Goal: Information Seeking & Learning: Find specific fact

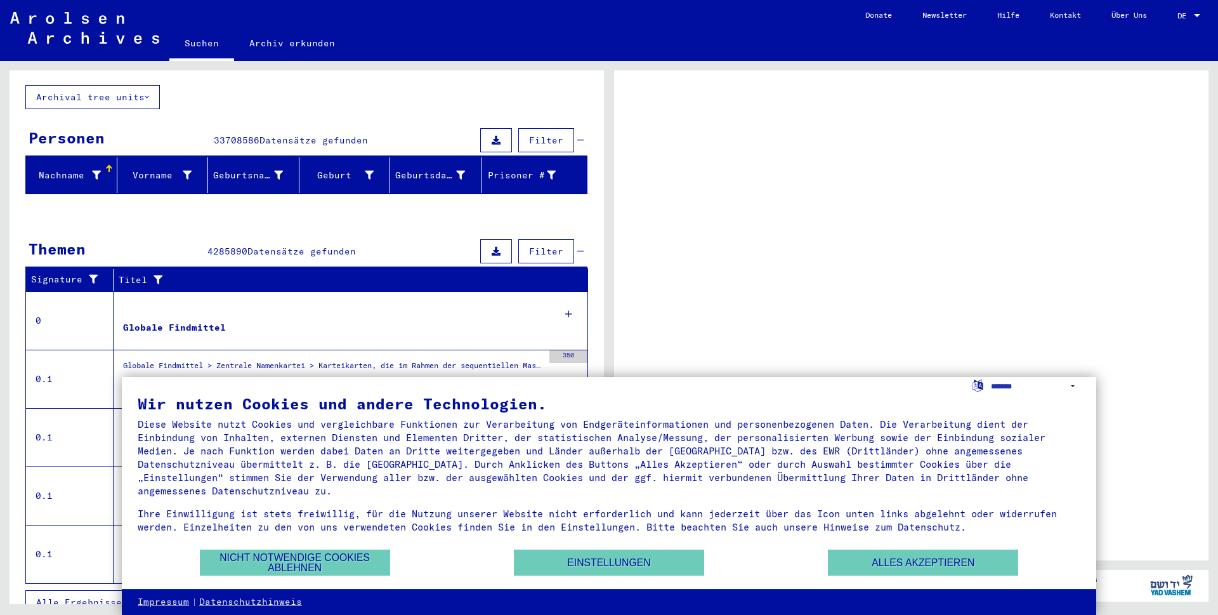
scroll to position [81, 0]
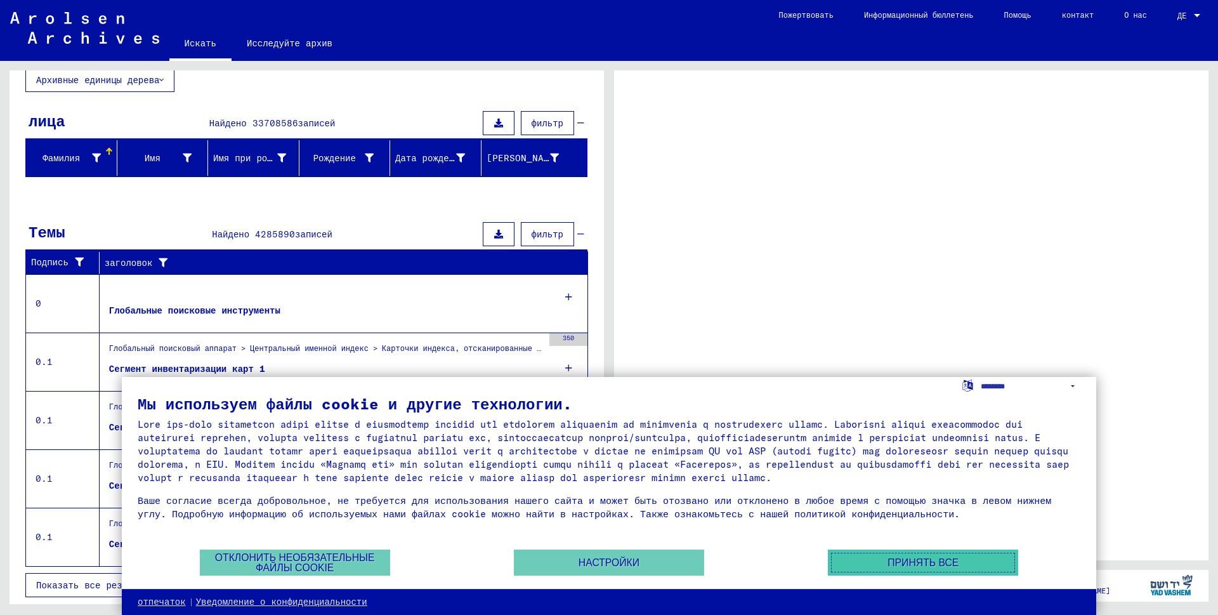
click at [950, 571] on button "Принять все" at bounding box center [923, 563] width 190 height 26
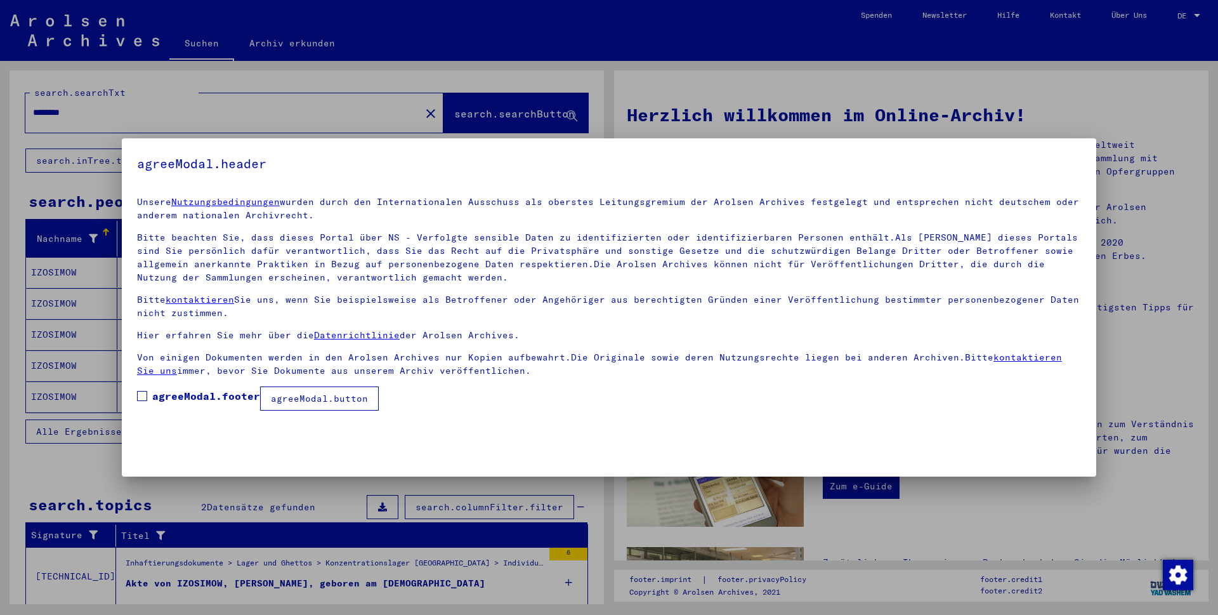
click at [198, 403] on span "agreeModal.footer" at bounding box center [206, 395] width 108 height 15
click at [334, 403] on button "agreeModal.button" at bounding box center [319, 398] width 119 height 24
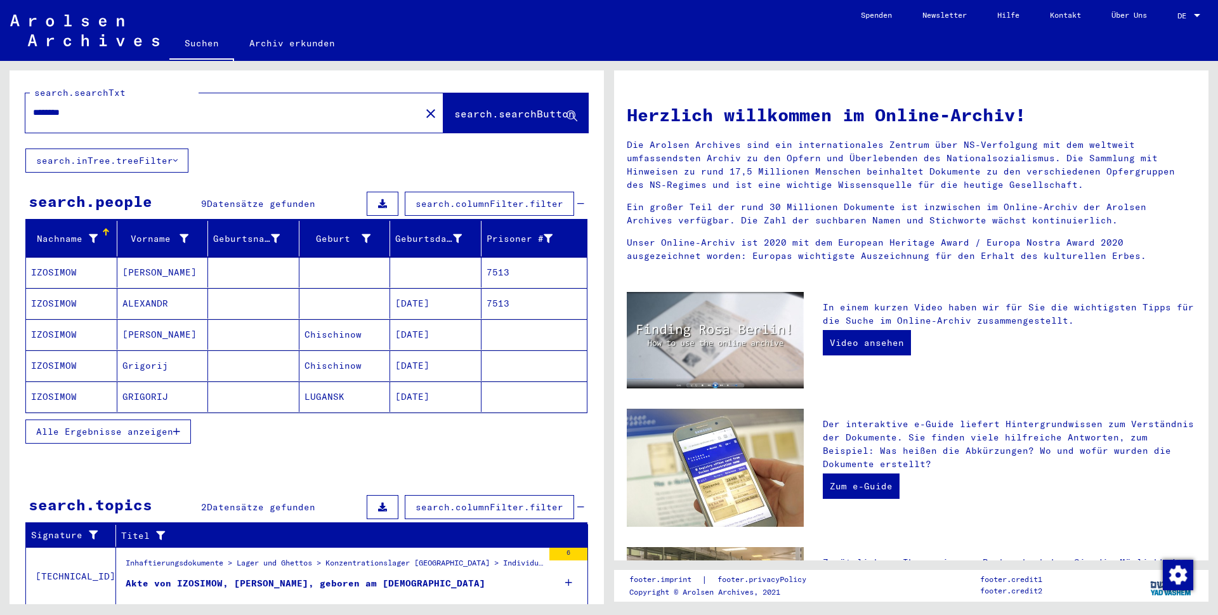
click at [128, 120] on div "********" at bounding box center [215, 112] width 380 height 29
click at [121, 110] on input "********" at bounding box center [219, 112] width 372 height 13
click at [179, 481] on div "search.searchTxt ******** close search.searchButton search.inTree.treeFilter se…" at bounding box center [307, 390] width 595 height 641
click at [178, 431] on icon "button" at bounding box center [176, 431] width 7 height 9
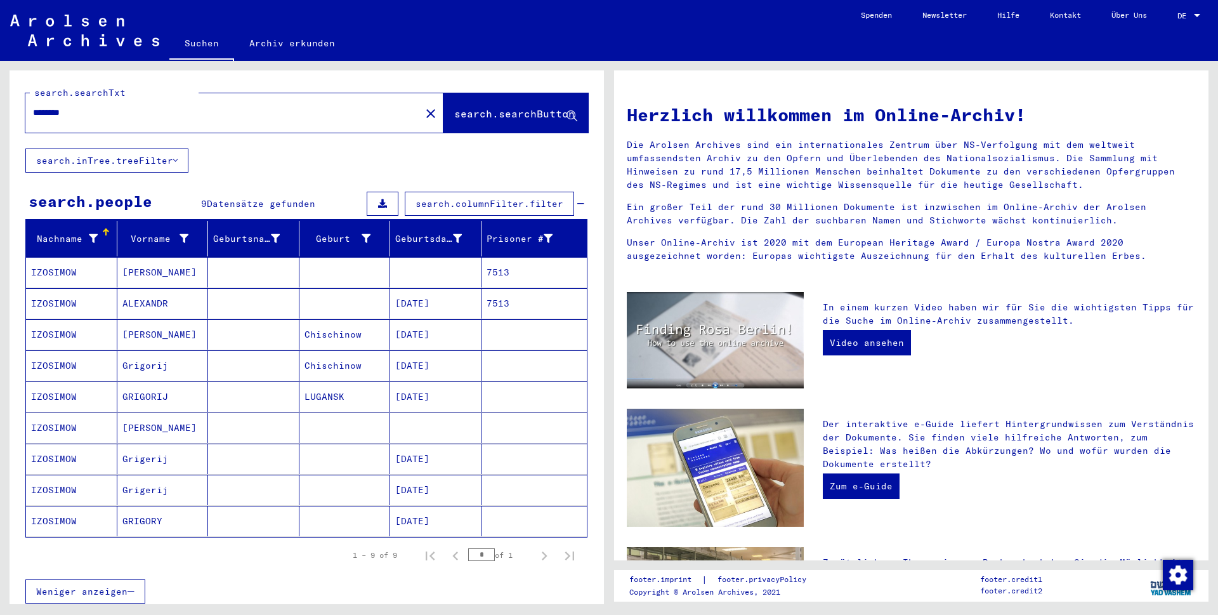
drag, startPoint x: 96, startPoint y: 118, endPoint x: 42, endPoint y: 114, distance: 54.8
click at [41, 115] on input "********" at bounding box center [219, 112] width 372 height 13
type input "********"
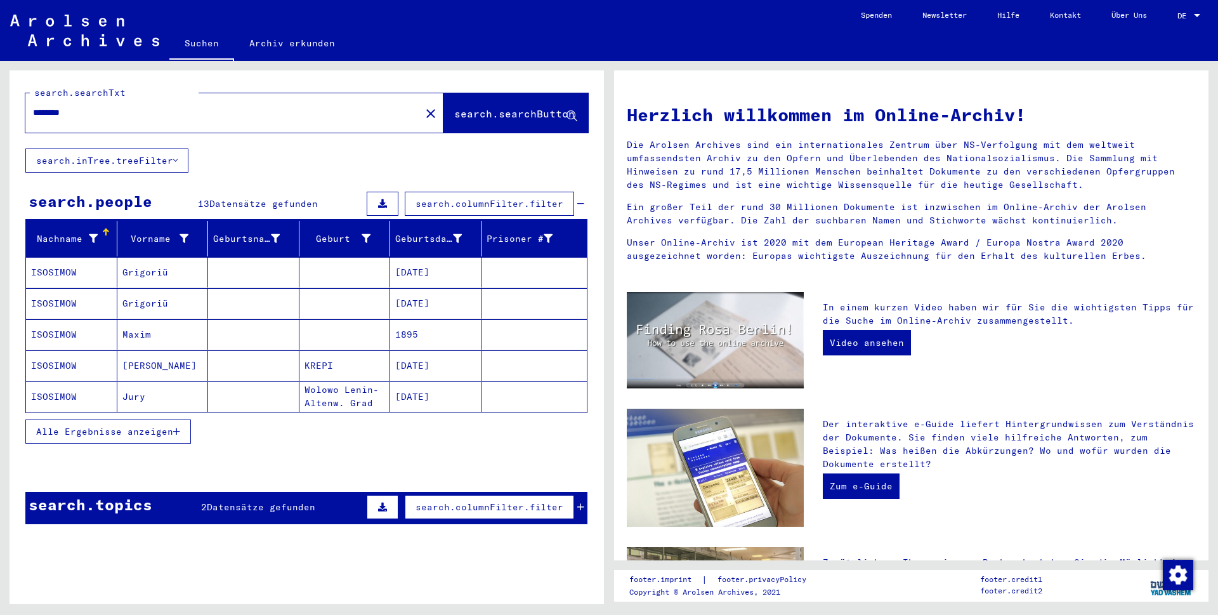
click at [173, 428] on span "Alle Ergebnisse anzeigen" at bounding box center [104, 431] width 137 height 11
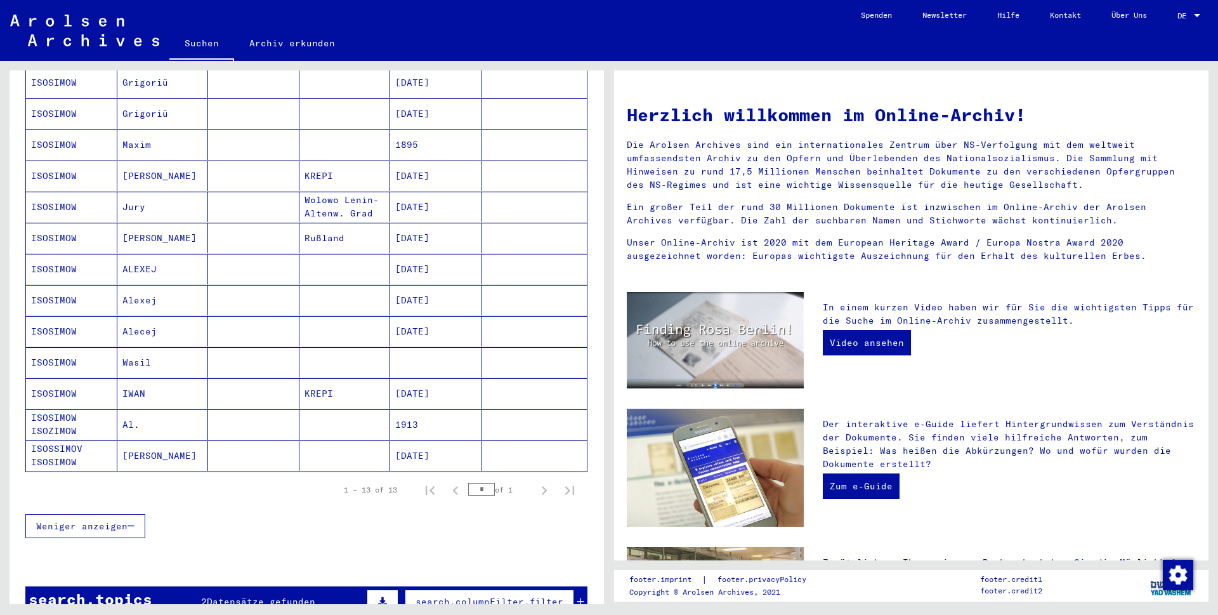
scroll to position [190, 0]
click at [65, 298] on mat-cell "ISOSIMOW" at bounding box center [71, 299] width 91 height 30
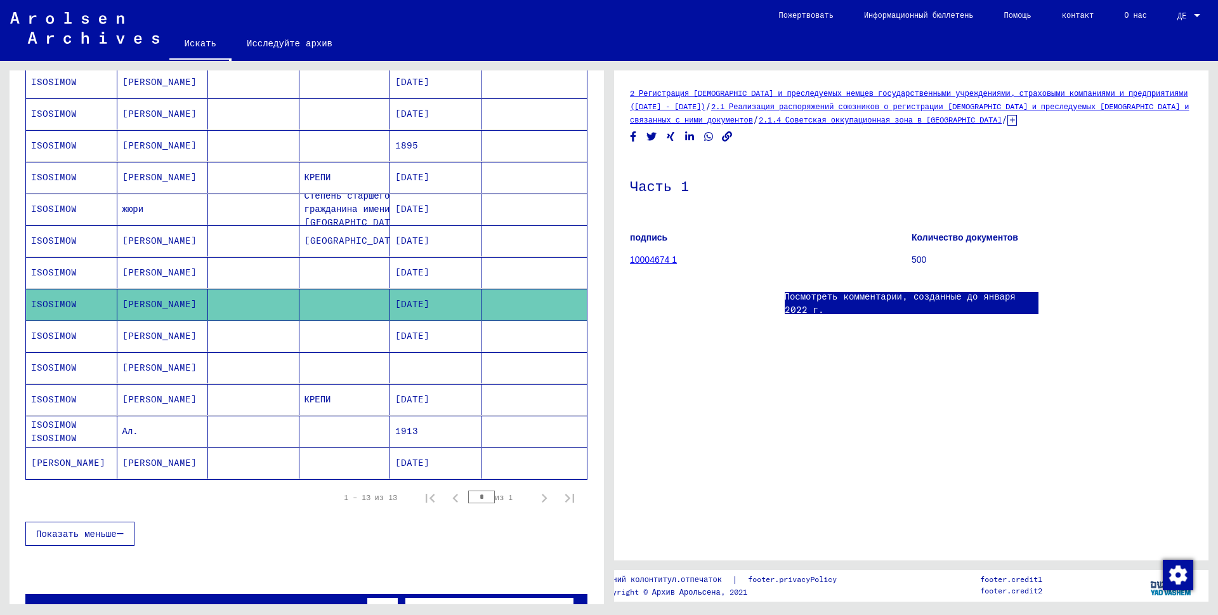
click at [1008, 122] on icon at bounding box center [1013, 120] width 10 height 11
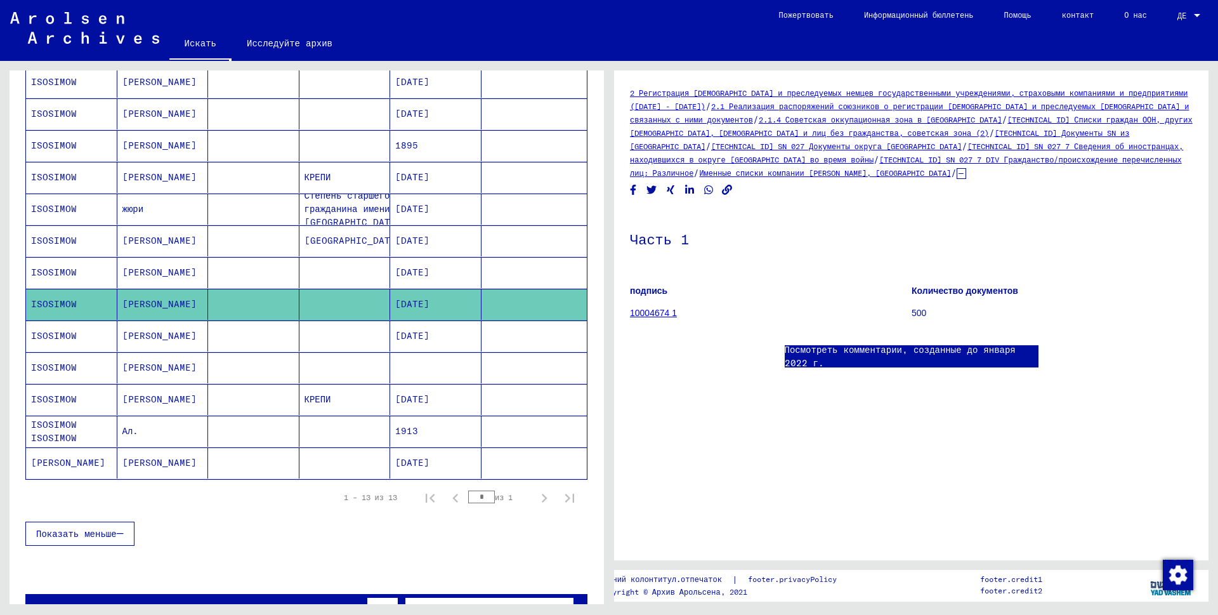
click at [894, 168] on font "Именные списки компании [PERSON_NAME], [GEOGRAPHIC_DATA]" at bounding box center [824, 173] width 251 height 10
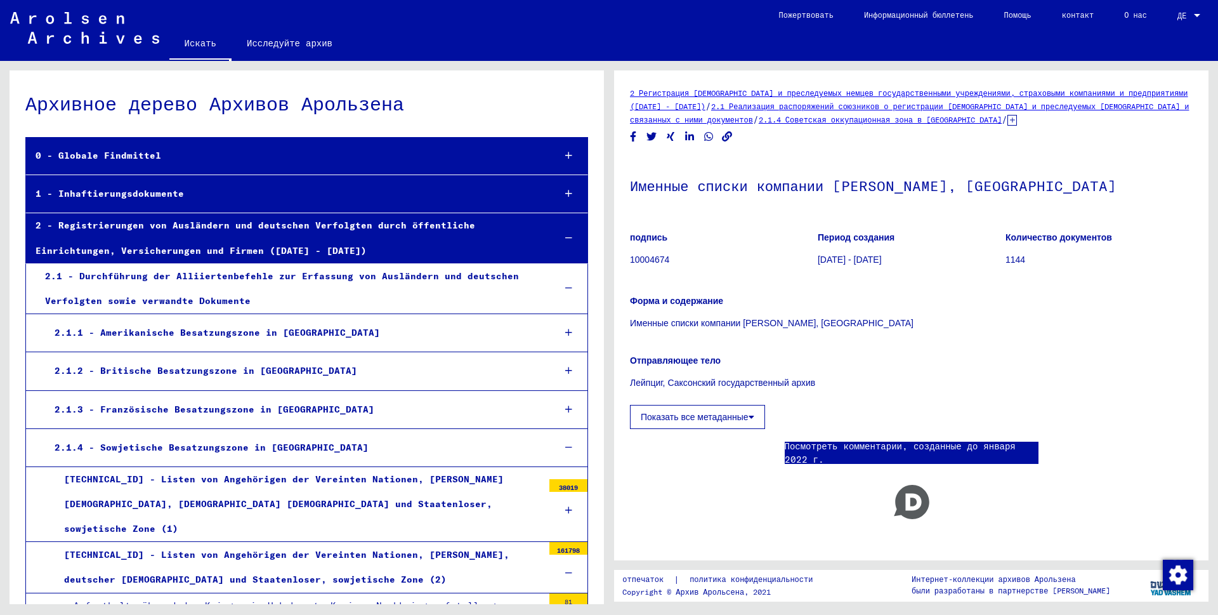
scroll to position [11087, 0]
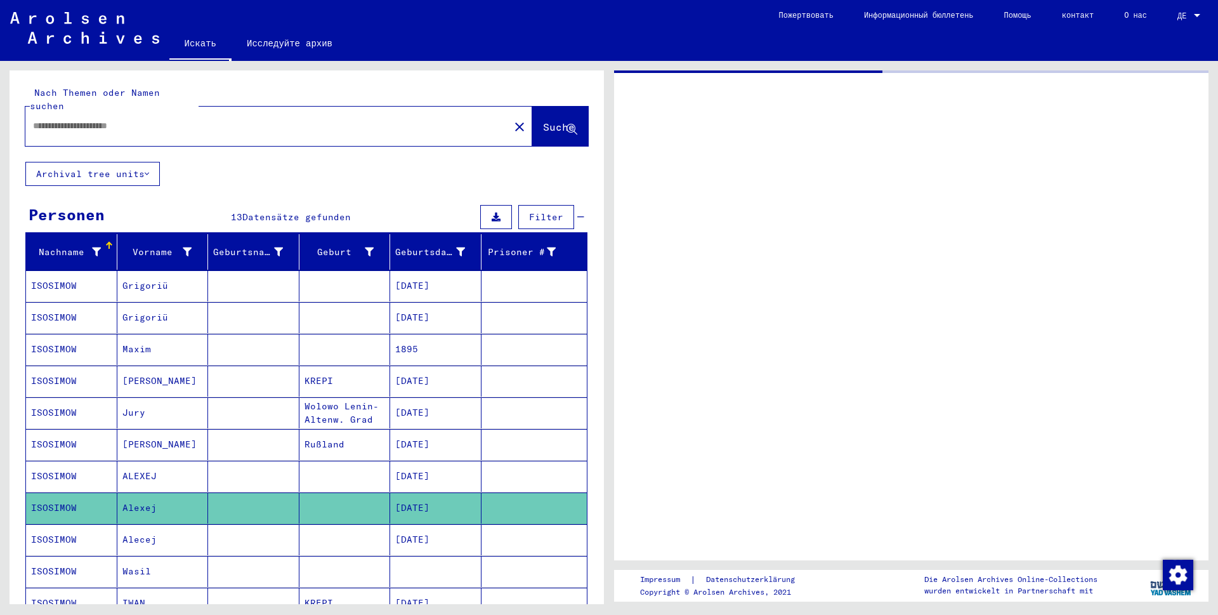
type input "********"
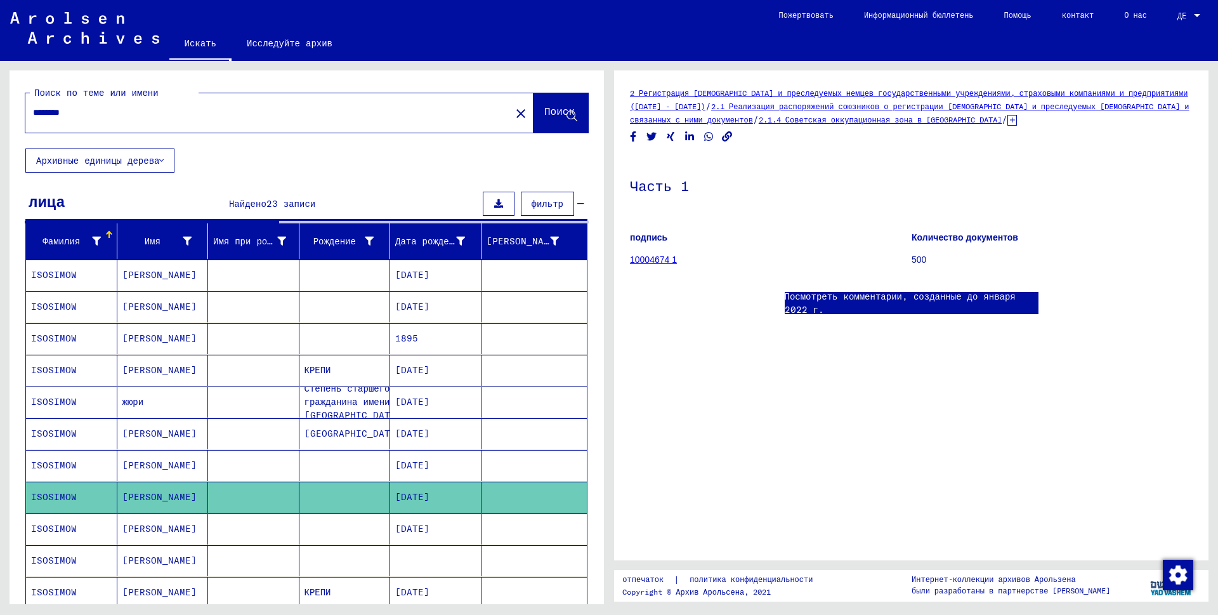
click at [185, 466] on mat-cell "[PERSON_NAME]" at bounding box center [162, 465] width 91 height 31
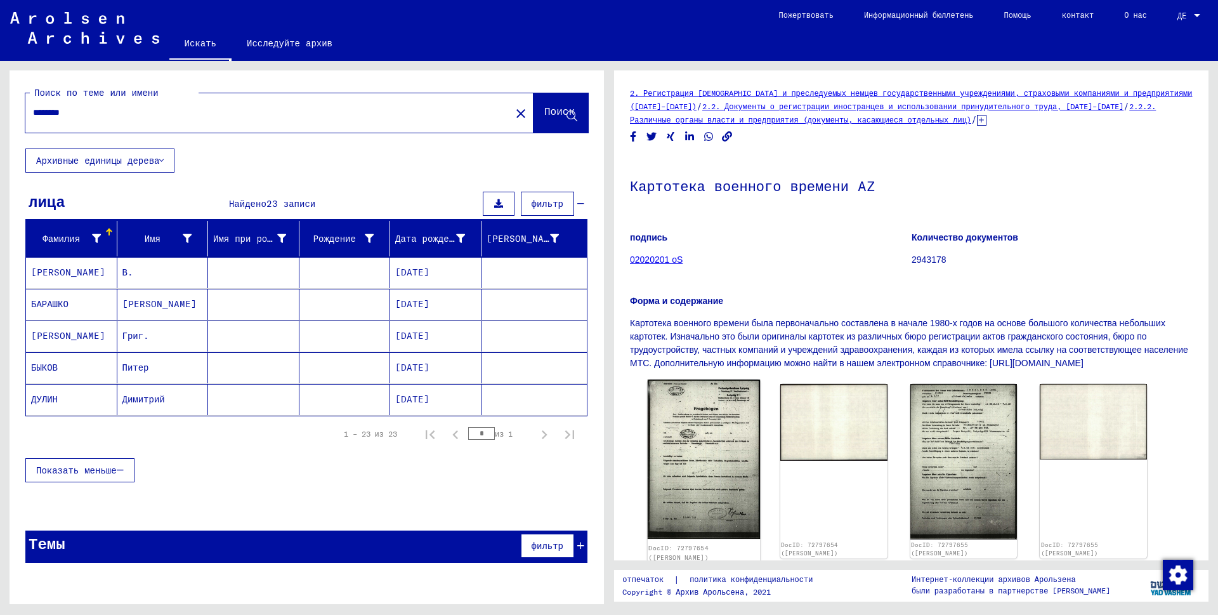
click at [713, 479] on img at bounding box center [704, 458] width 112 height 159
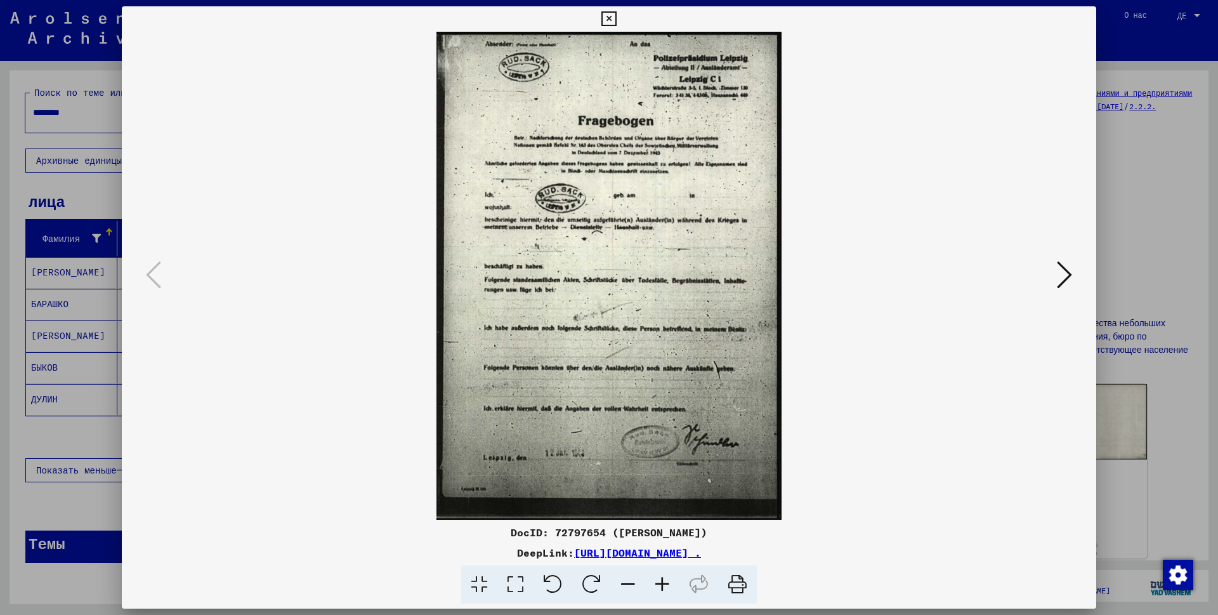
click at [1053, 268] on img at bounding box center [609, 276] width 888 height 488
click at [1063, 279] on icon at bounding box center [1064, 275] width 15 height 30
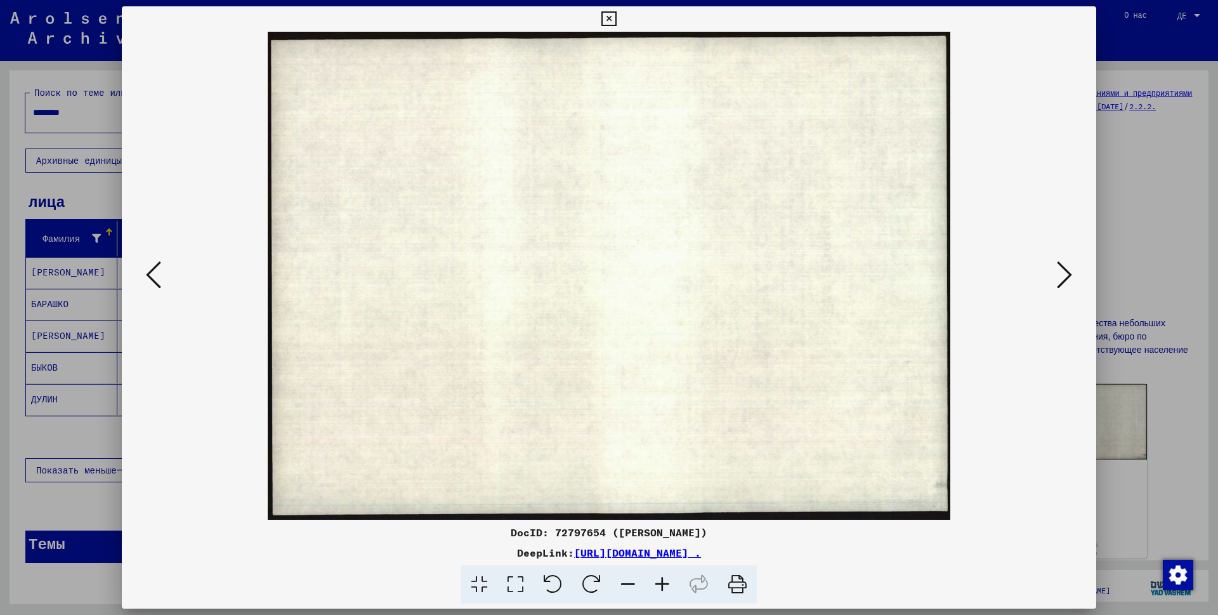
click at [1055, 260] on button at bounding box center [1064, 276] width 23 height 36
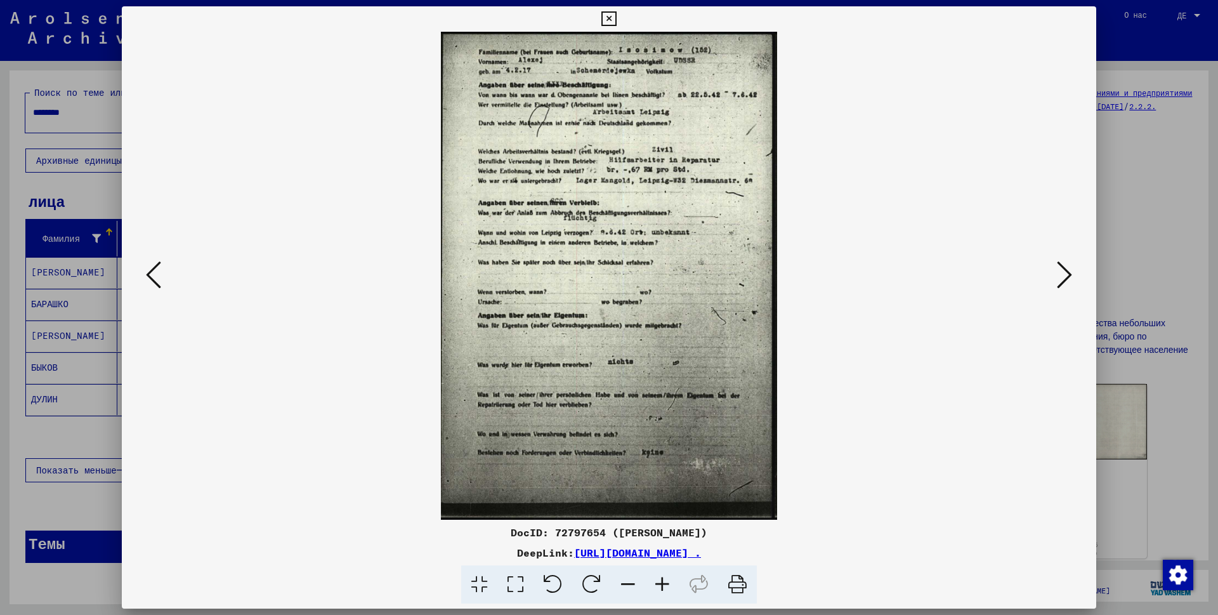
click at [1210, 312] on div at bounding box center [609, 307] width 1218 height 615
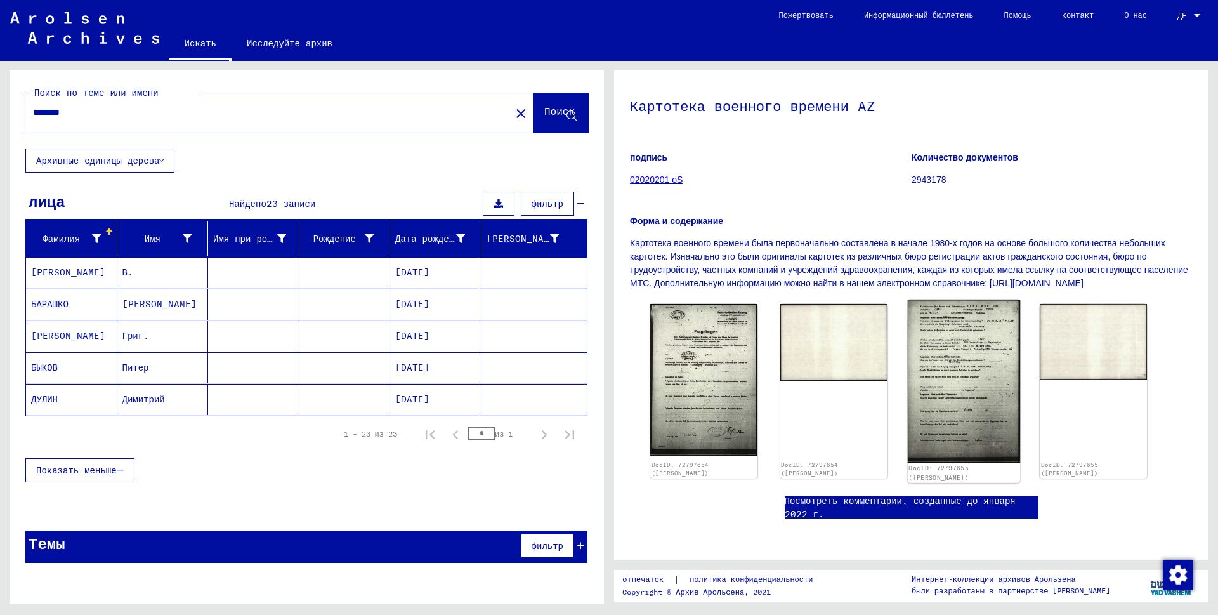
scroll to position [127, 0]
click at [937, 312] on img at bounding box center [963, 381] width 112 height 163
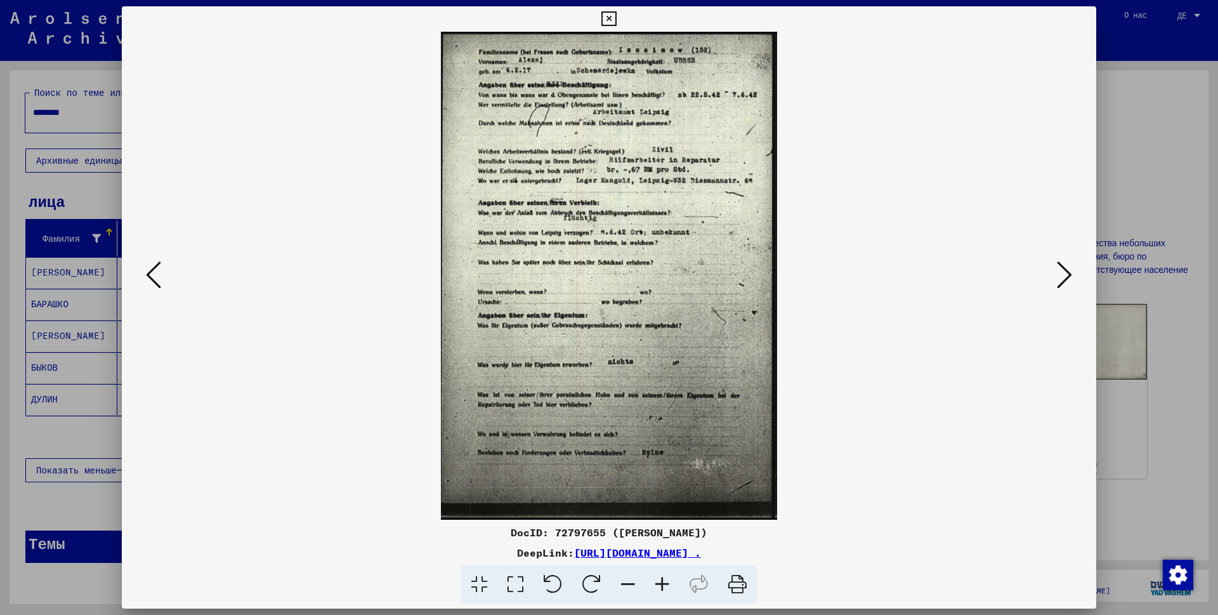
click at [1164, 278] on div at bounding box center [609, 307] width 1218 height 615
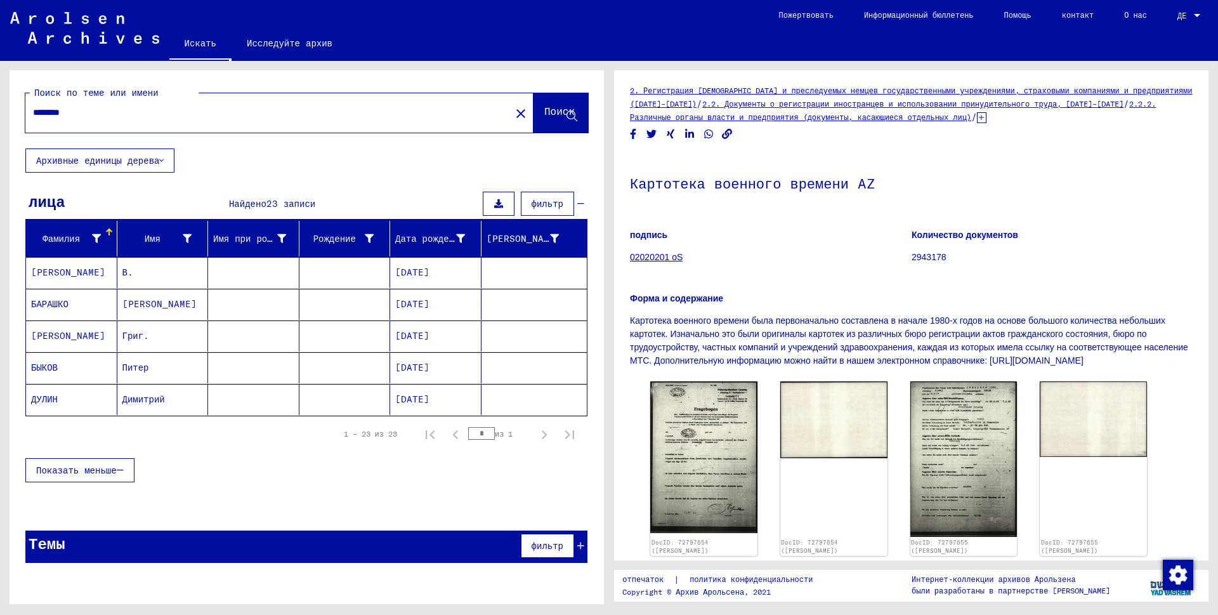
scroll to position [0, 0]
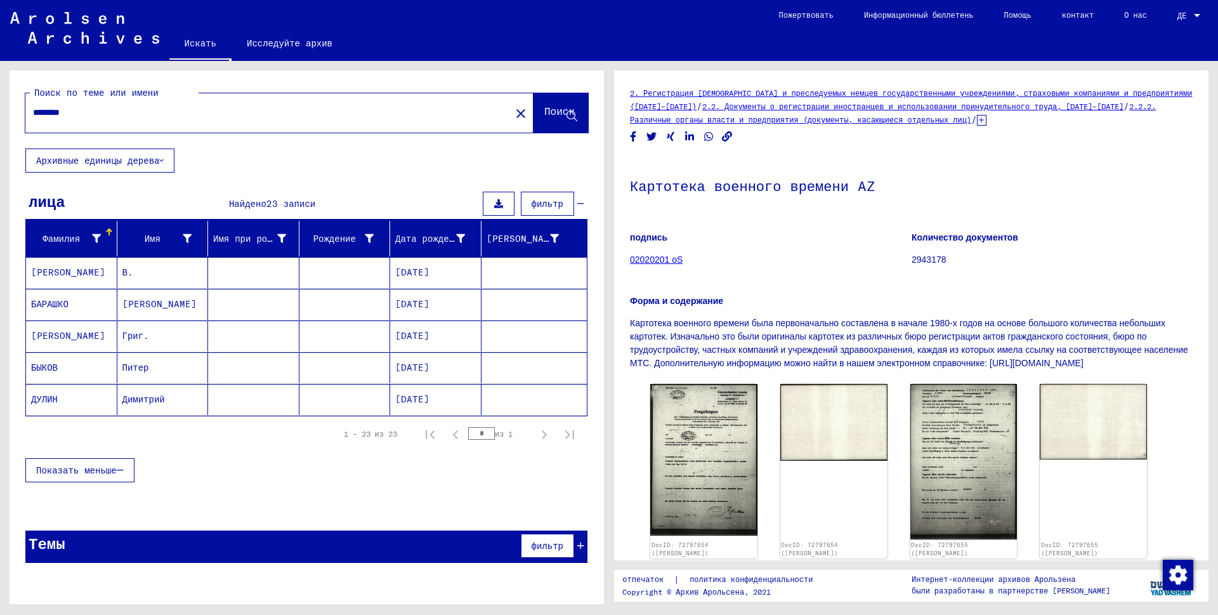
click at [977, 122] on icon at bounding box center [982, 120] width 10 height 11
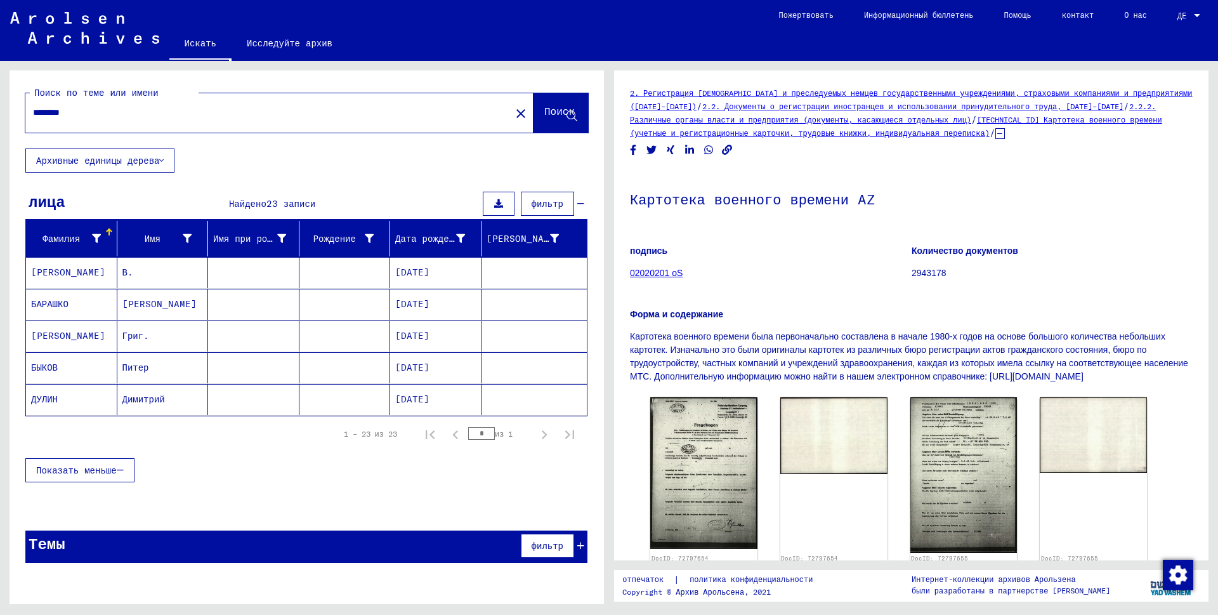
click at [769, 134] on font "[TECHNICAL_ID] Картотека военного времени (учетные и регистрационные карточки, …" at bounding box center [896, 126] width 532 height 23
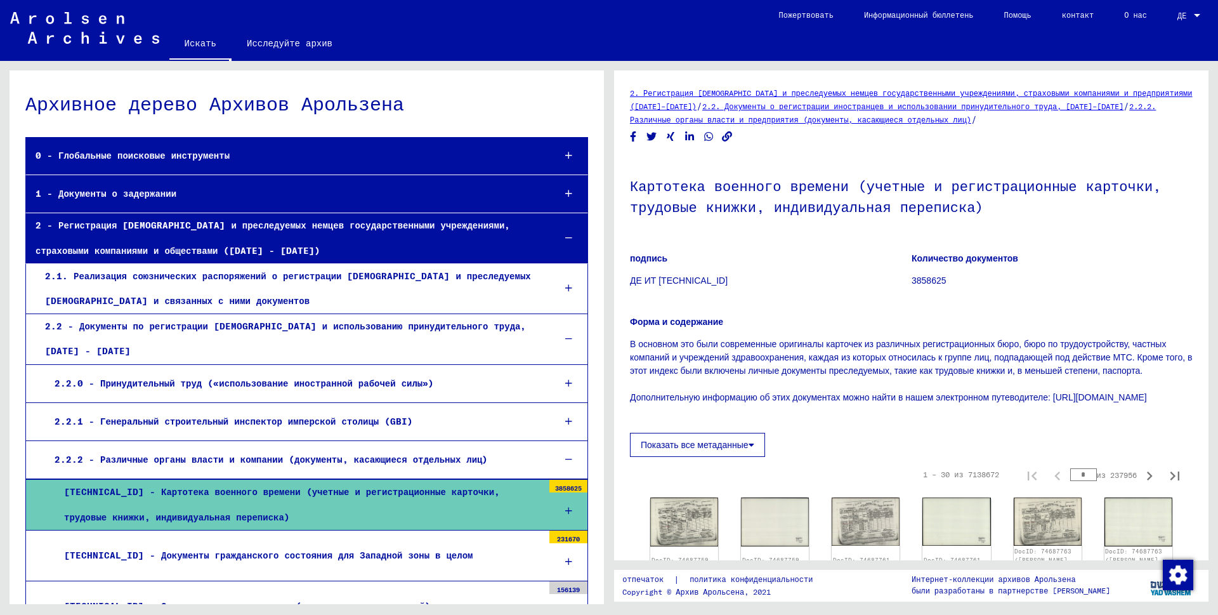
scroll to position [190, 0]
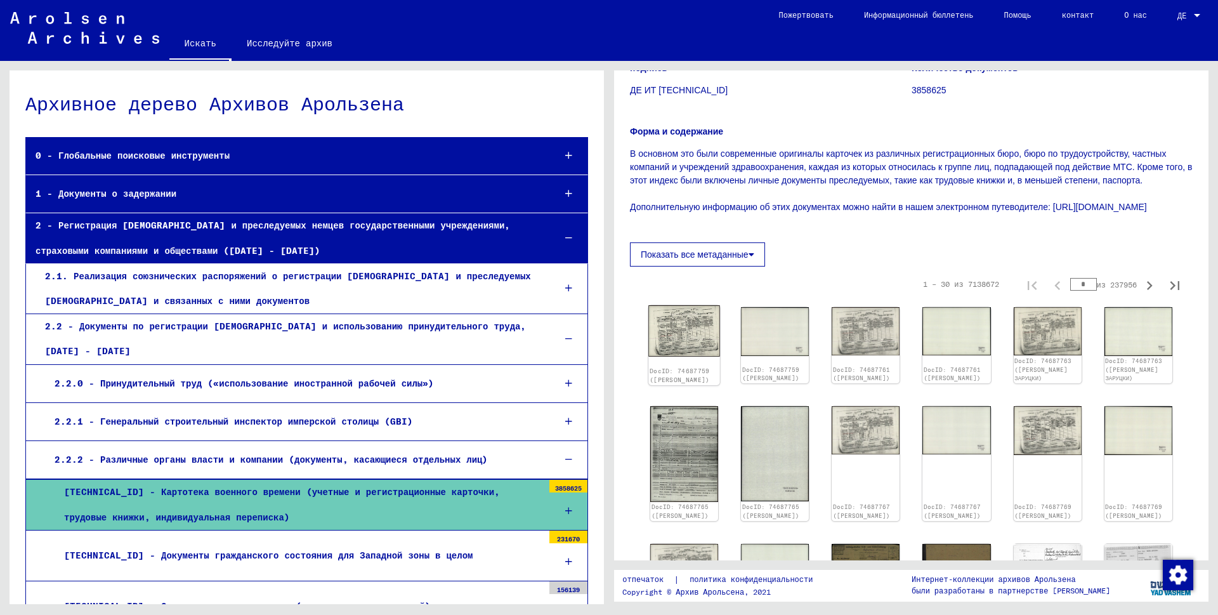
click at [681, 343] on img at bounding box center [684, 330] width 72 height 51
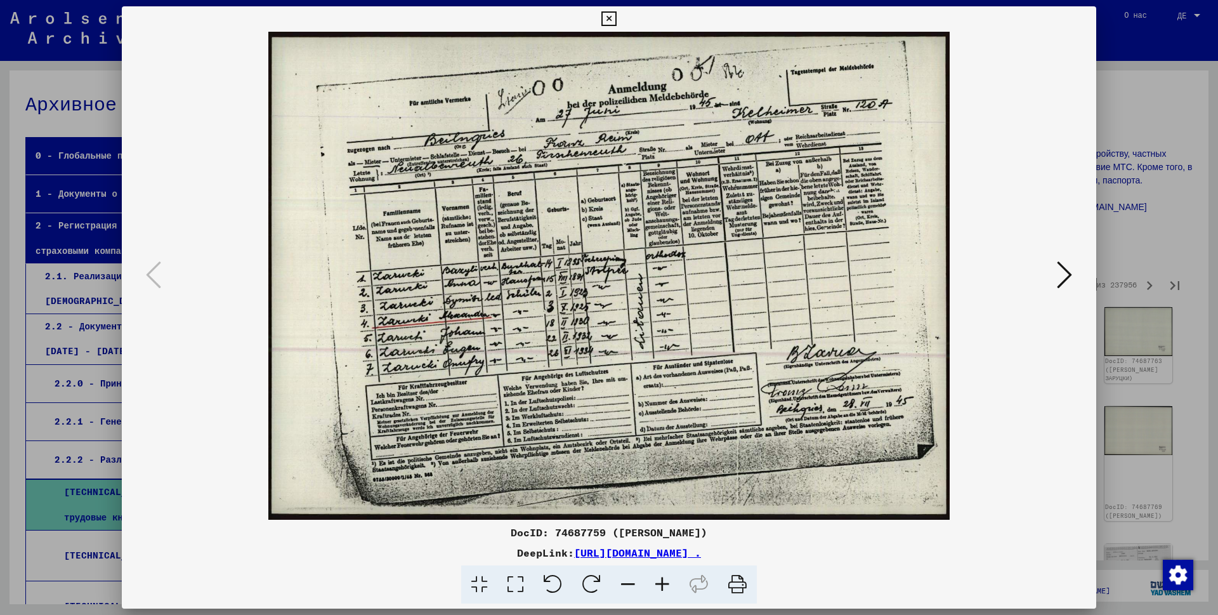
click at [1155, 246] on div at bounding box center [609, 307] width 1218 height 615
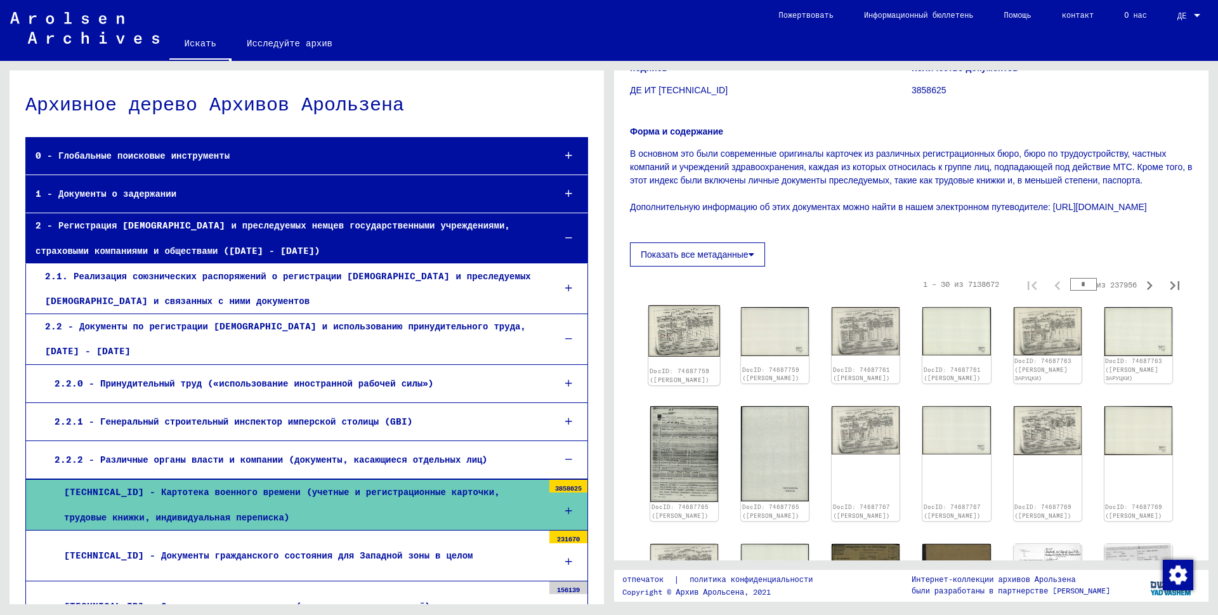
click at [660, 357] on img at bounding box center [684, 330] width 72 height 51
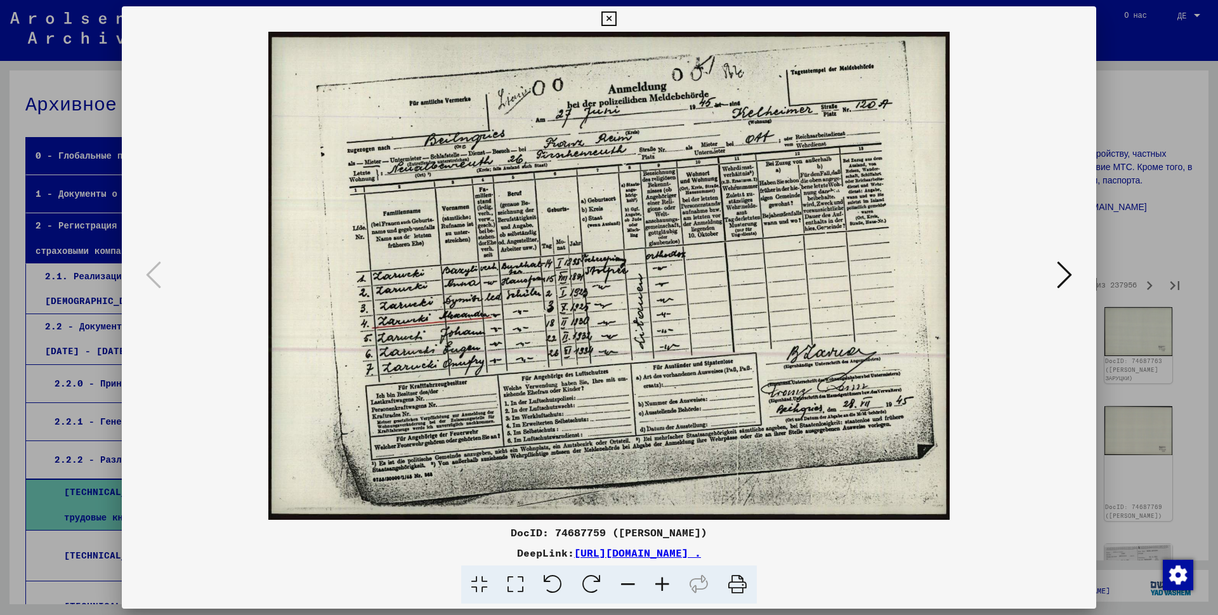
click at [1165, 305] on div at bounding box center [609, 307] width 1218 height 615
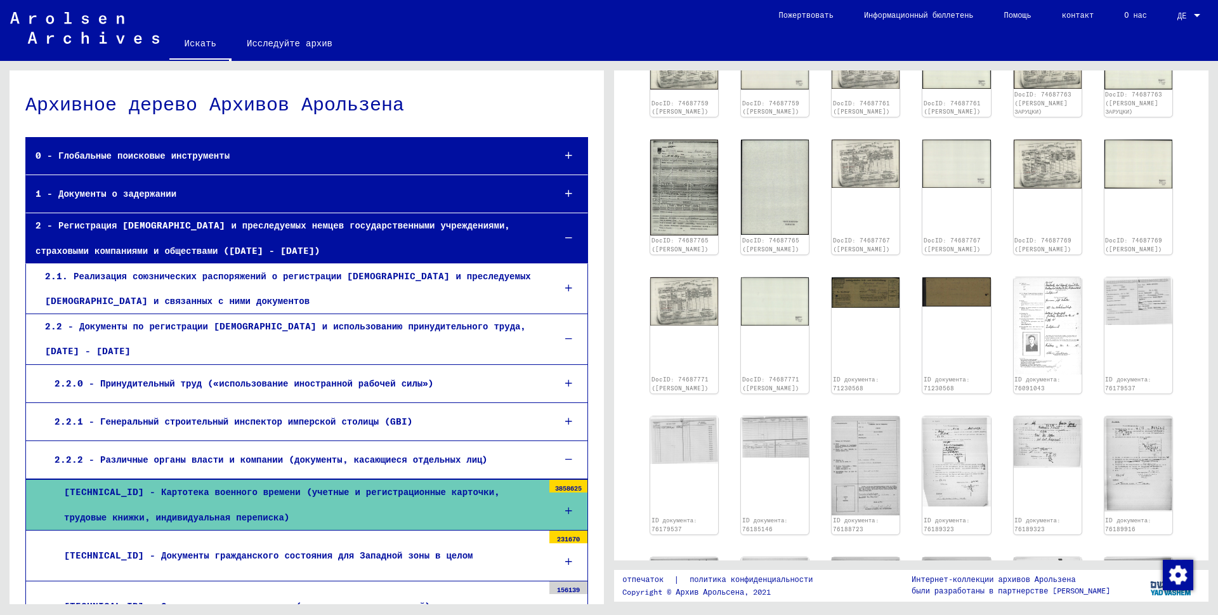
scroll to position [571, 0]
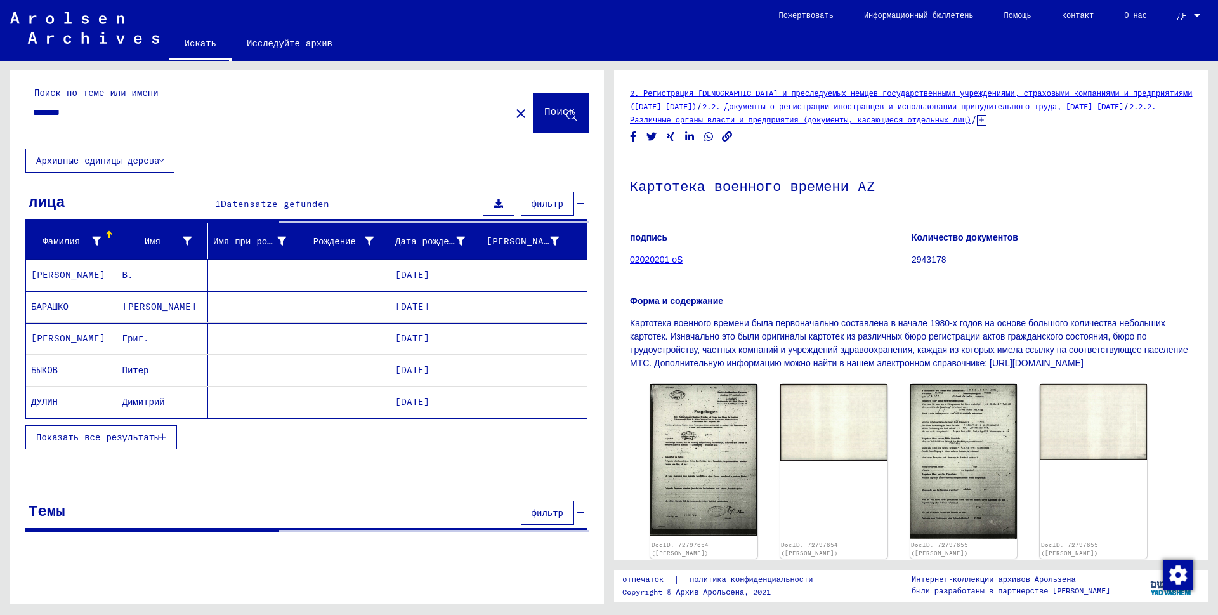
click at [143, 444] on button "Показать все результаты" at bounding box center [101, 437] width 152 height 24
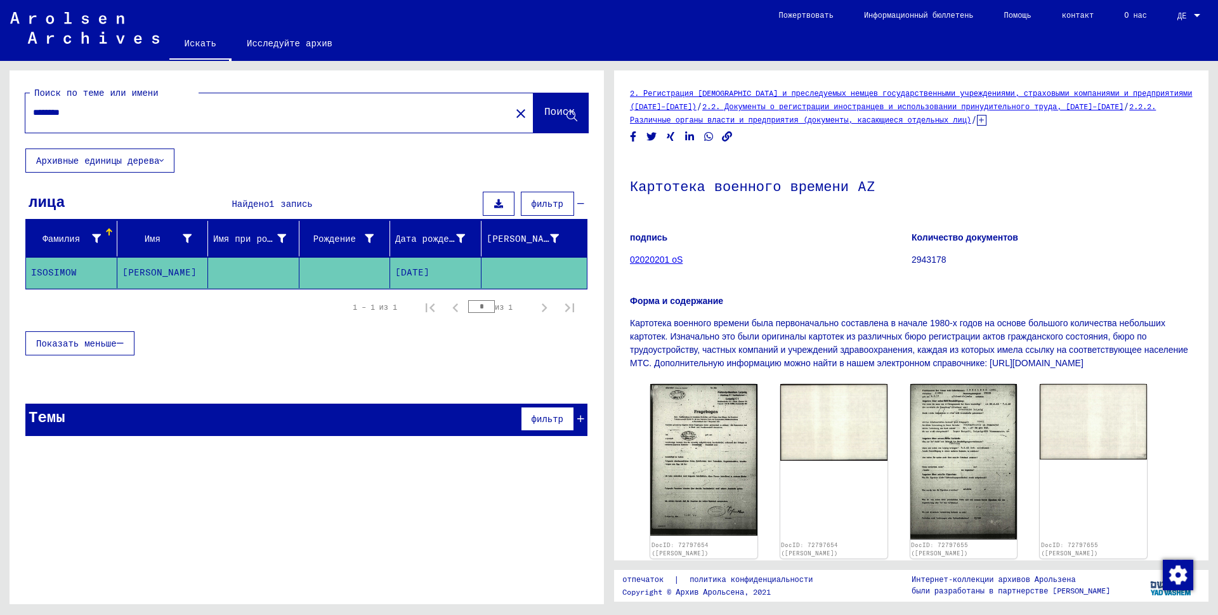
click at [58, 348] on font "Показать меньше" at bounding box center [76, 343] width 81 height 11
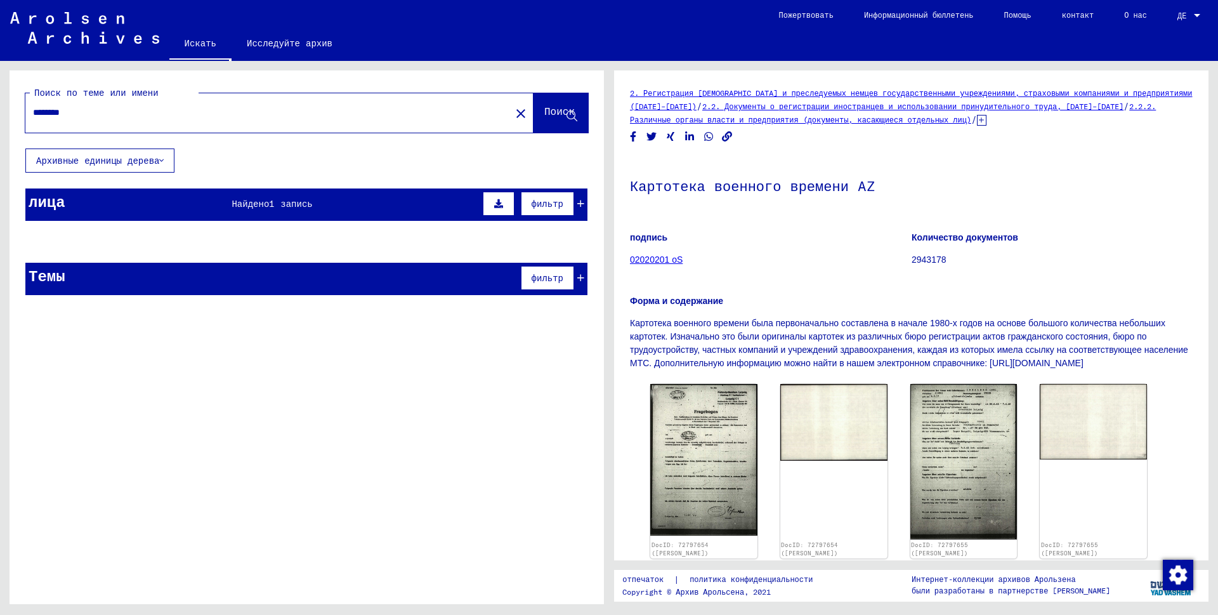
click at [249, 201] on font "Найдено" at bounding box center [250, 203] width 37 height 11
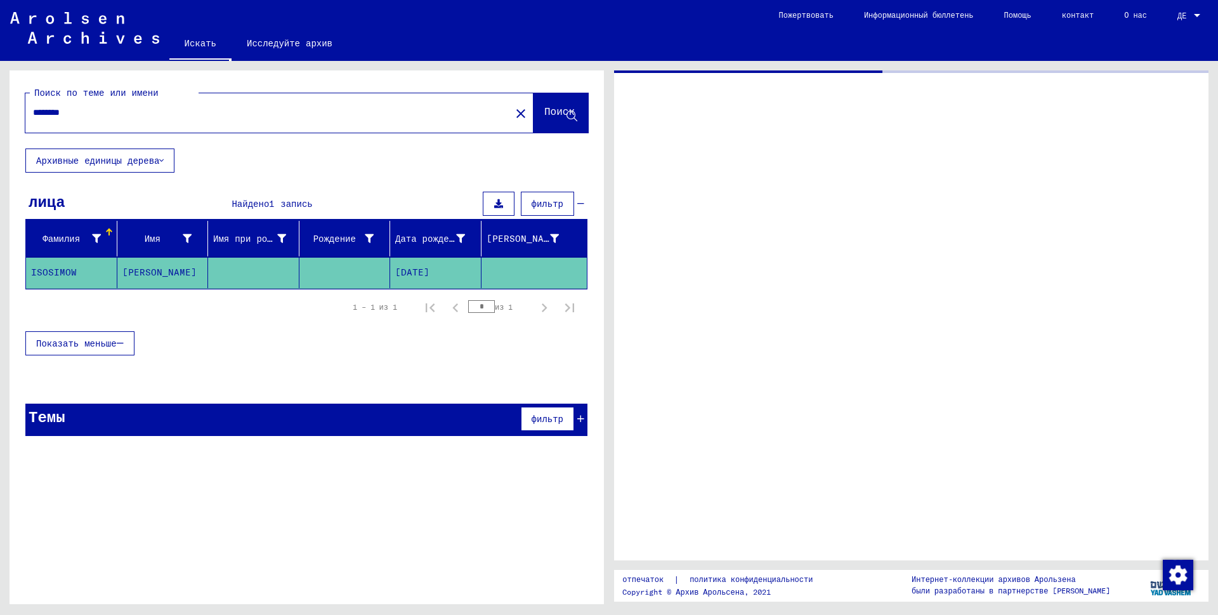
type input "********"
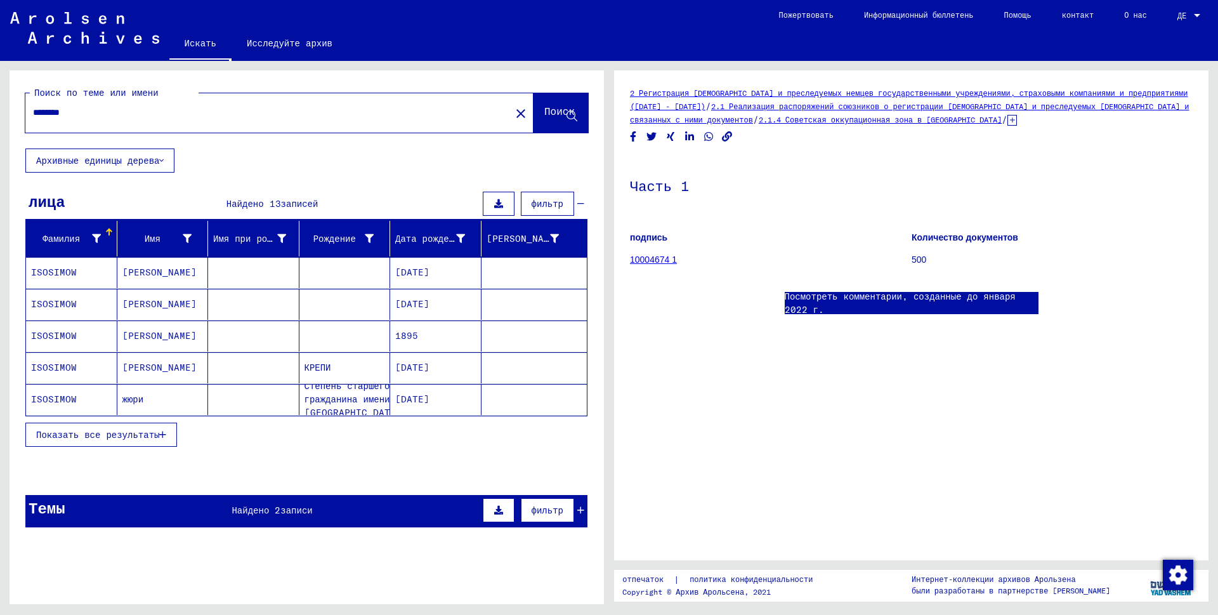
click at [105, 431] on font "Показать все результаты" at bounding box center [97, 434] width 123 height 11
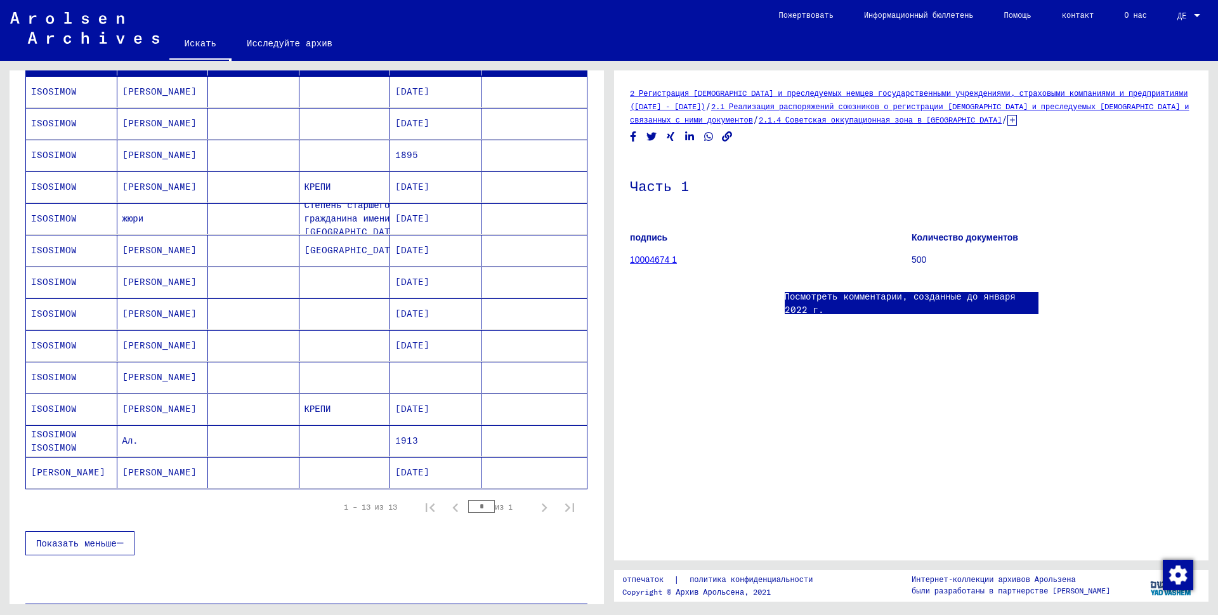
scroll to position [190, 0]
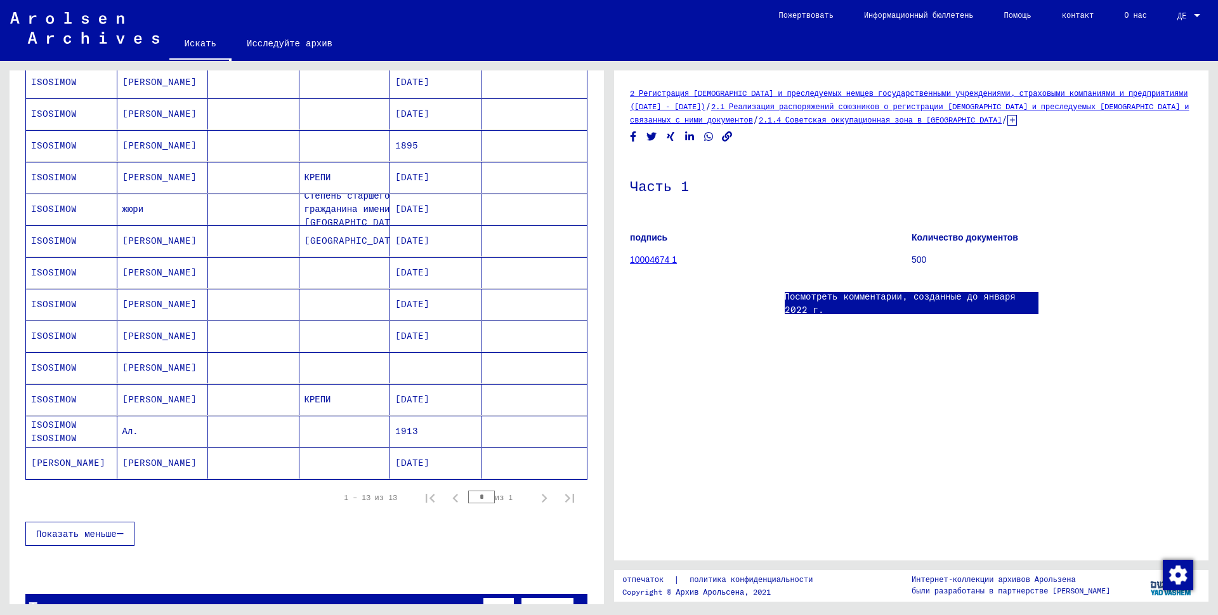
click at [66, 335] on font "ISOSIMOW" at bounding box center [54, 335] width 46 height 11
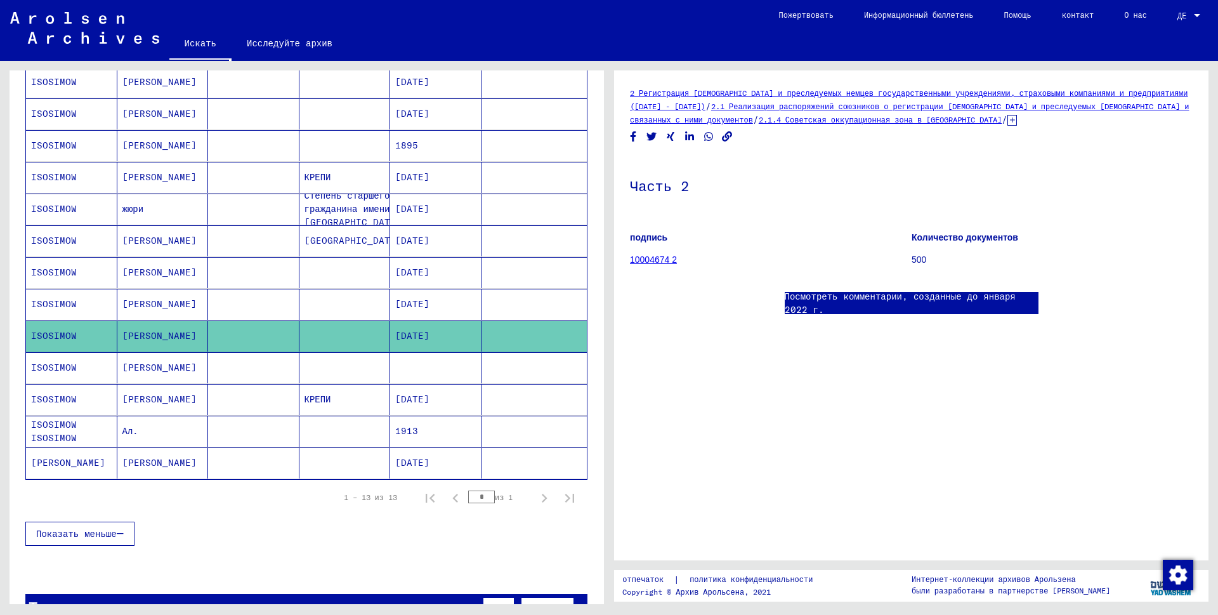
click at [905, 303] on link "Посмотреть комментарии, созданные до января 2022 г." at bounding box center [912, 303] width 254 height 27
click at [444, 302] on mat-cell "[DATE]" at bounding box center [435, 304] width 91 height 31
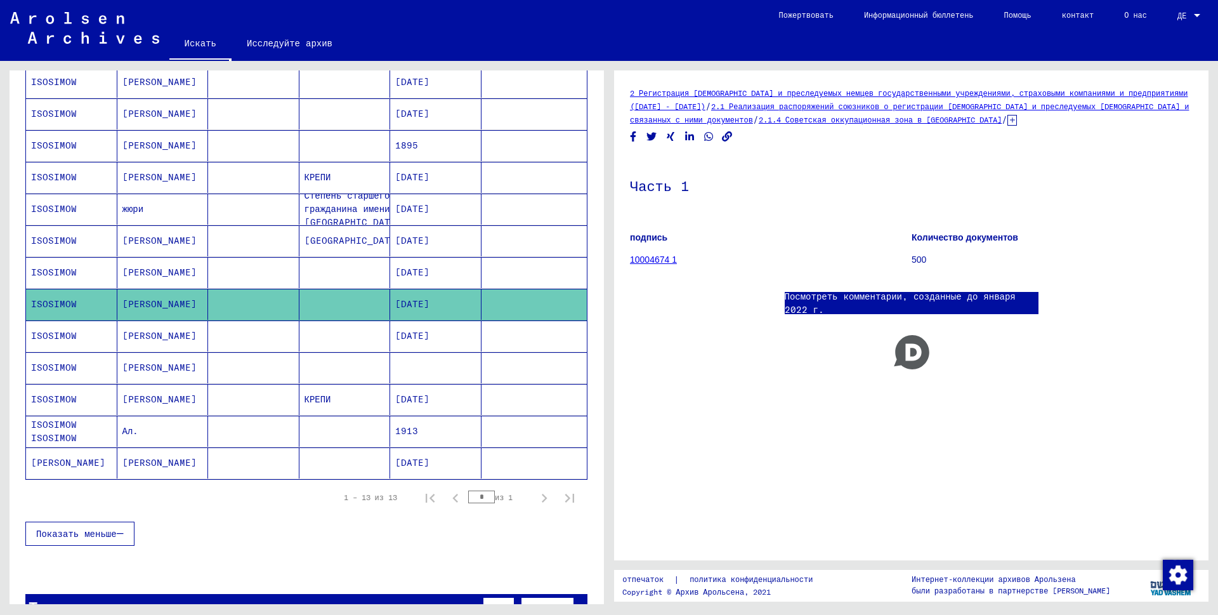
click at [487, 263] on mat-cell at bounding box center [535, 272] width 106 height 31
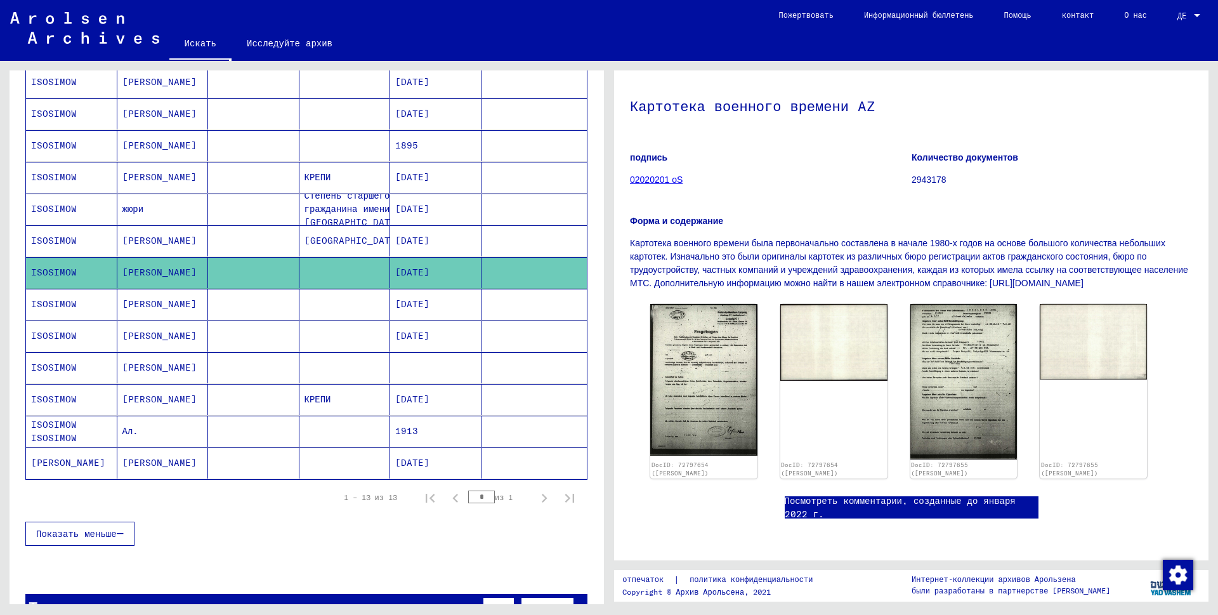
scroll to position [353, 0]
click at [267, 303] on mat-cell at bounding box center [253, 304] width 91 height 31
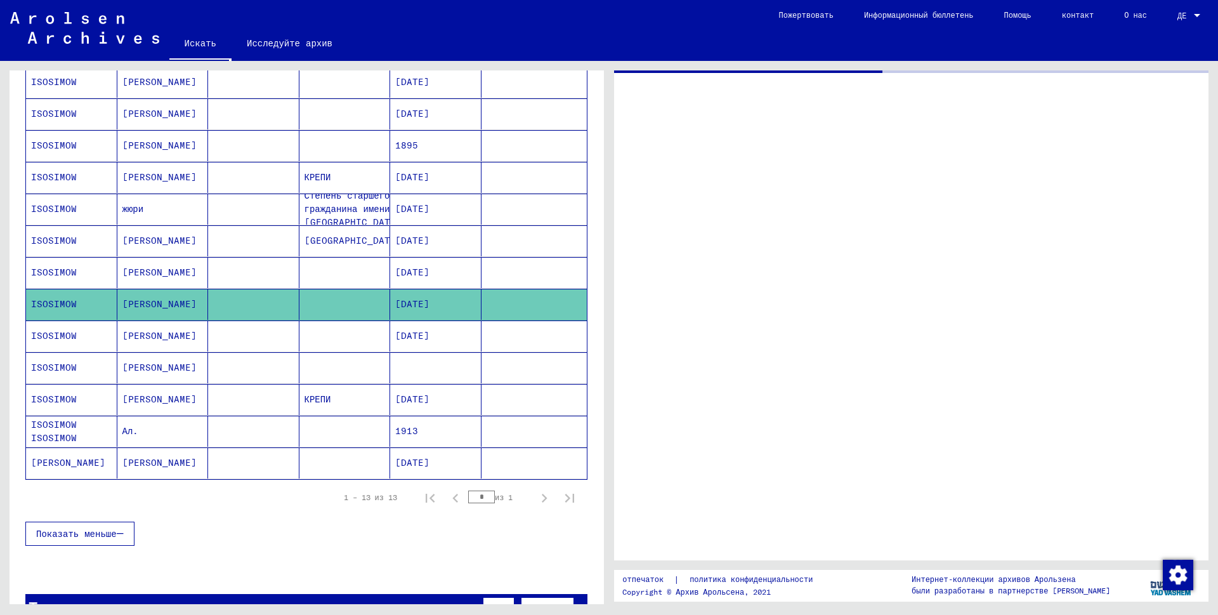
click at [322, 343] on mat-cell at bounding box center [345, 335] width 91 height 31
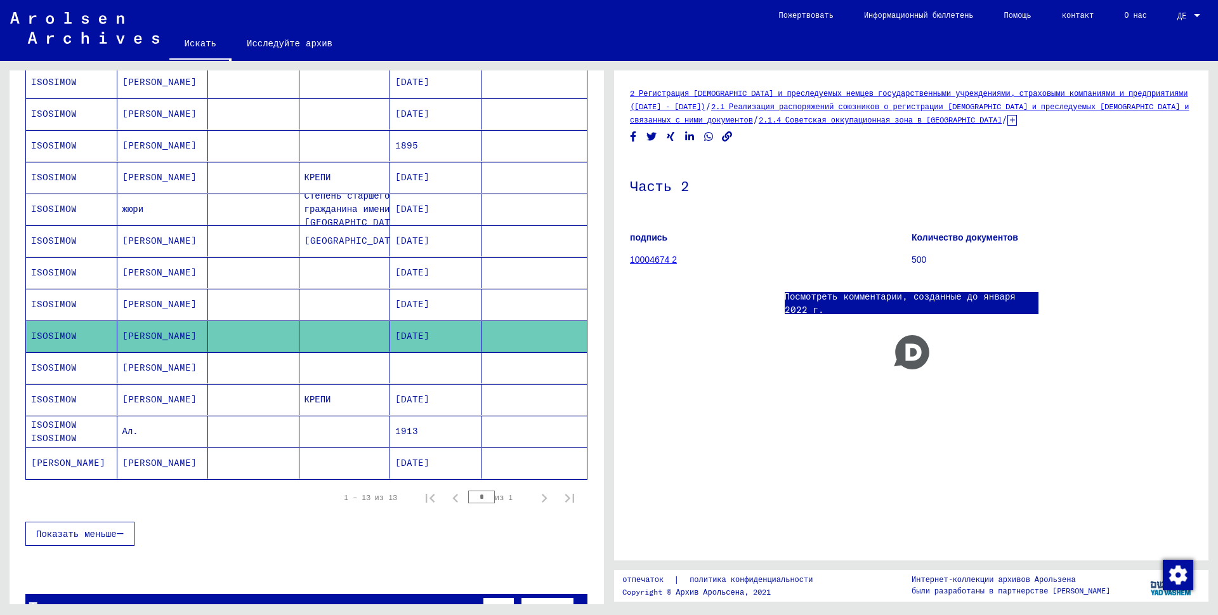
click at [293, 293] on mat-cell at bounding box center [253, 304] width 91 height 31
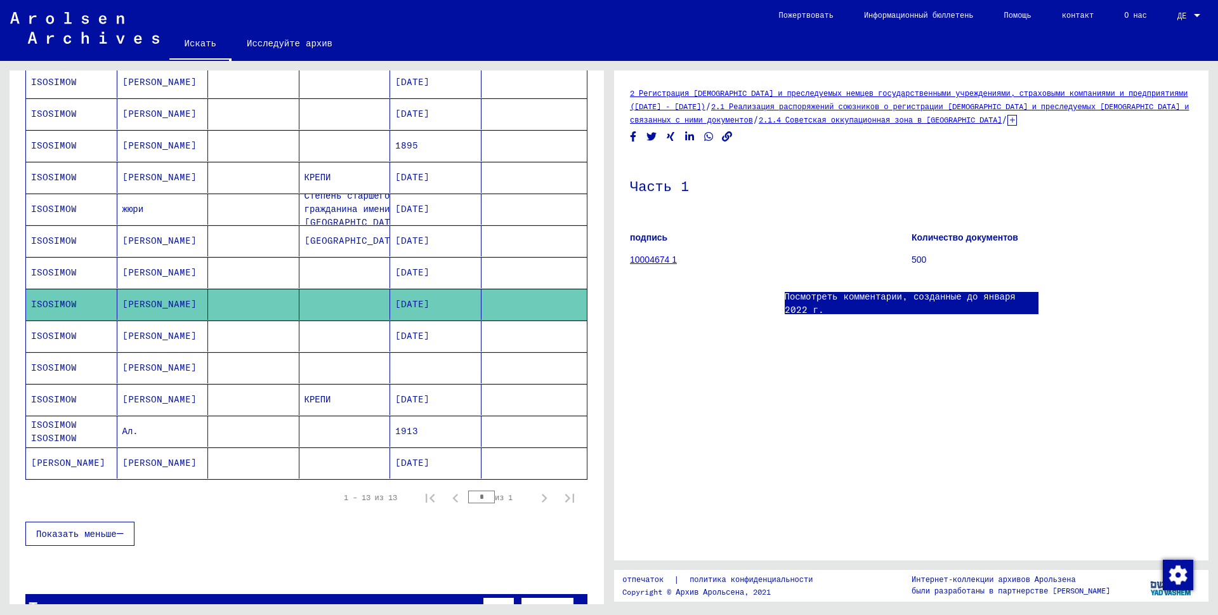
click at [369, 339] on mat-cell at bounding box center [345, 335] width 91 height 31
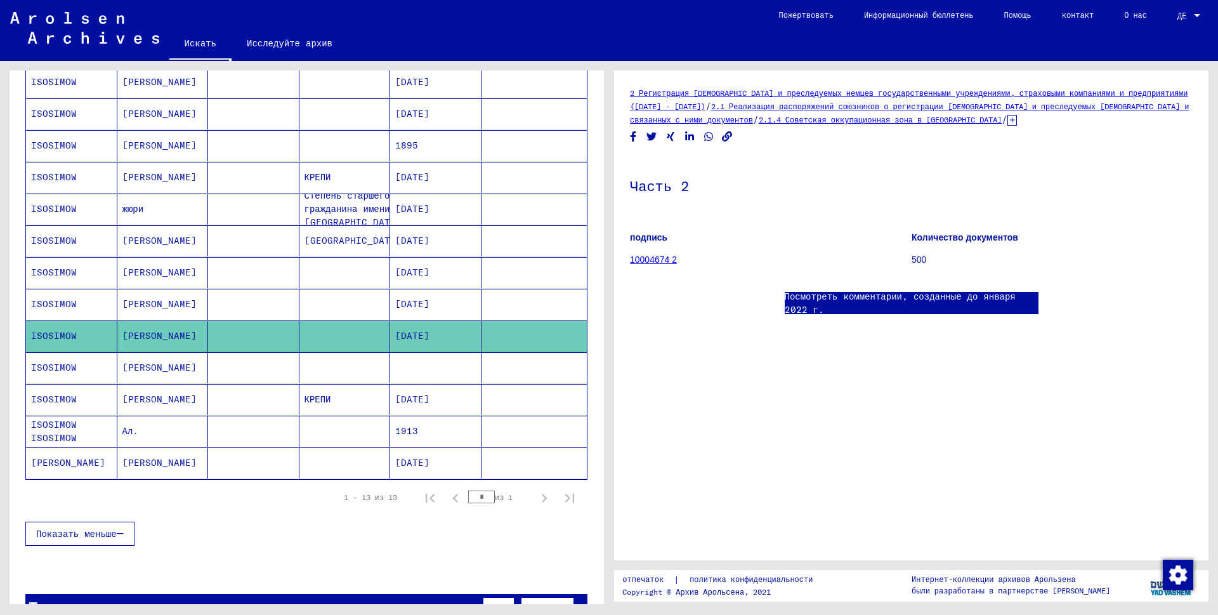
click at [317, 277] on mat-cell at bounding box center [345, 272] width 91 height 31
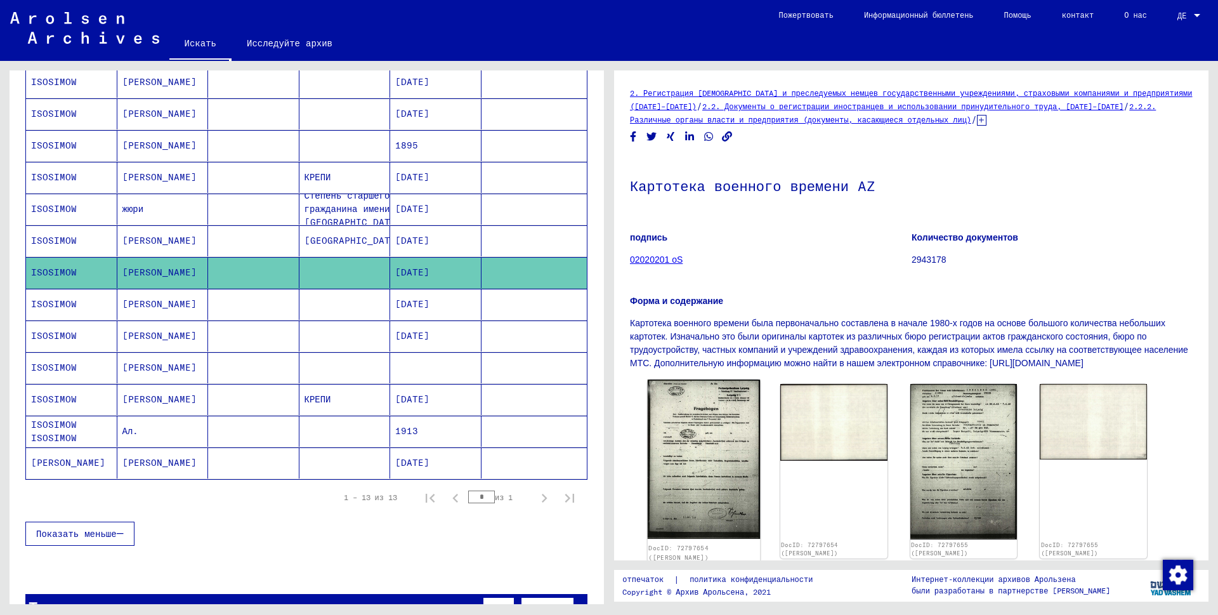
click at [726, 464] on img at bounding box center [704, 458] width 112 height 159
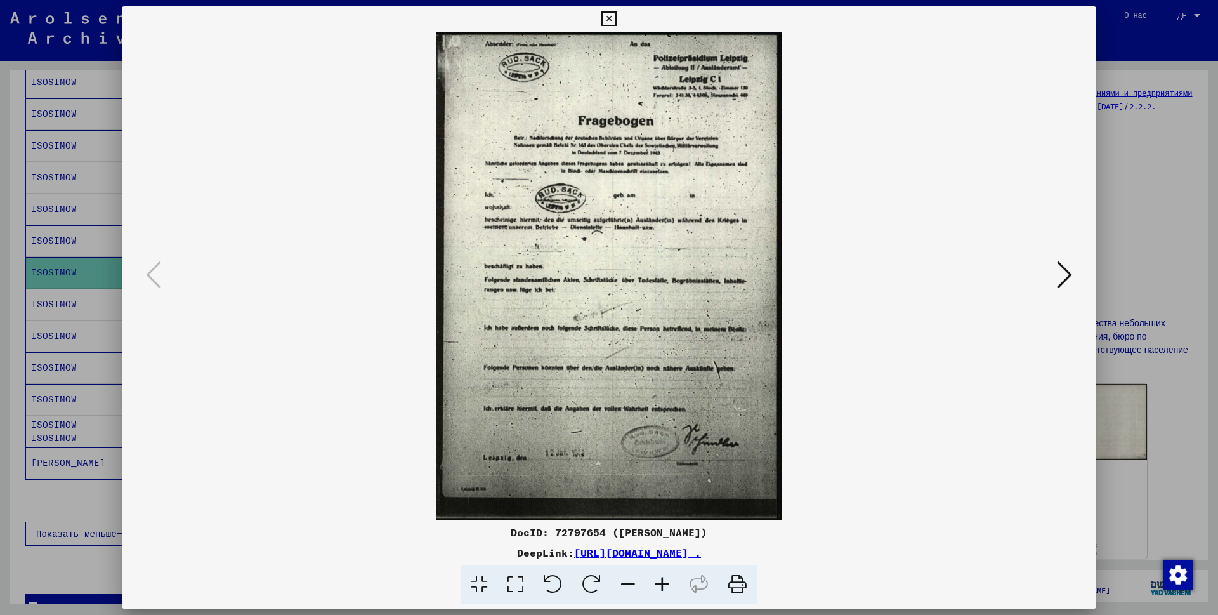
click at [601, 550] on font "[URL][DOMAIN_NAME] ." at bounding box center [637, 552] width 127 height 13
